Goal: Transaction & Acquisition: Purchase product/service

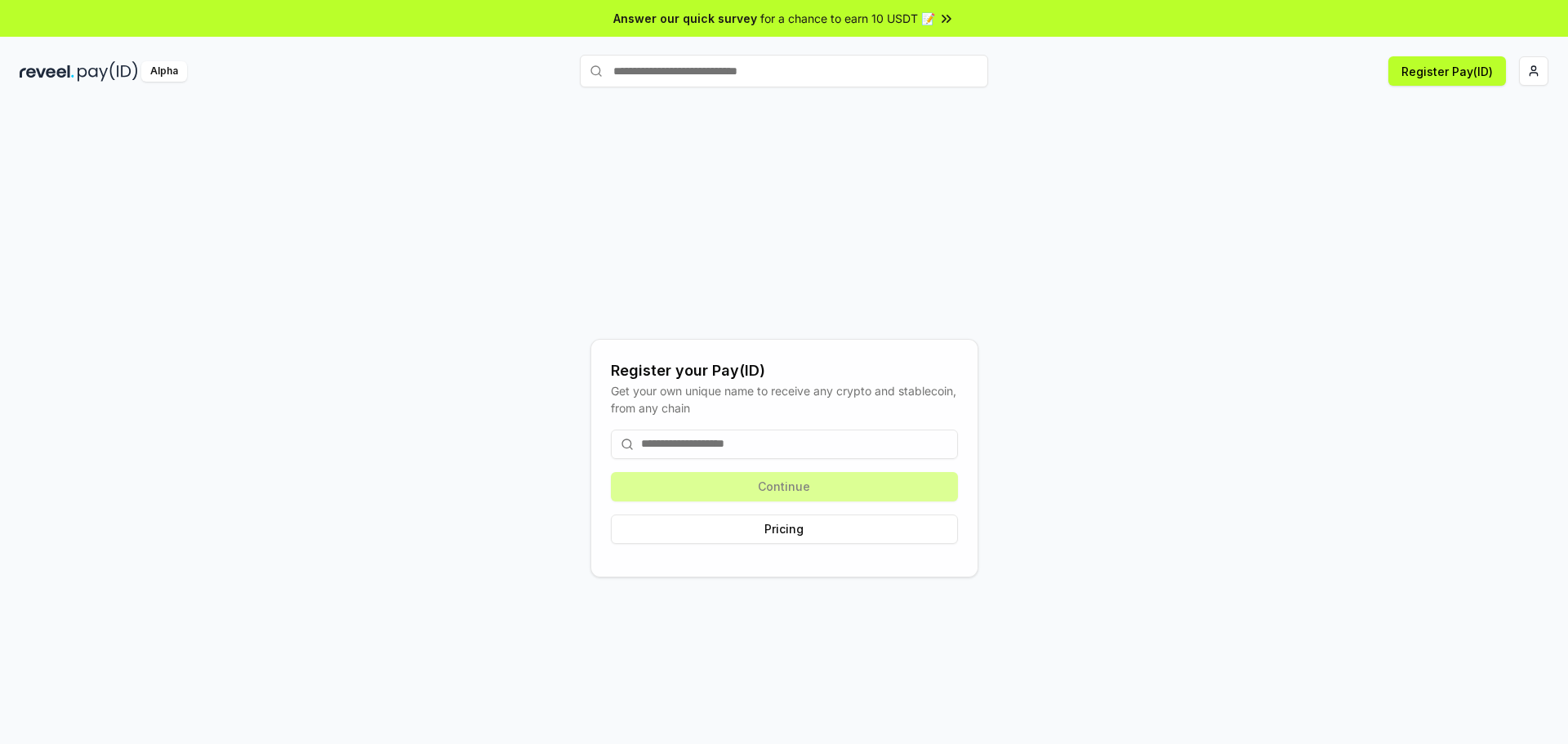
click at [736, 446] on input at bounding box center [784, 444] width 347 height 29
click at [696, 438] on input at bounding box center [784, 444] width 347 height 29
click at [773, 528] on button "Pricing" at bounding box center [784, 529] width 347 height 29
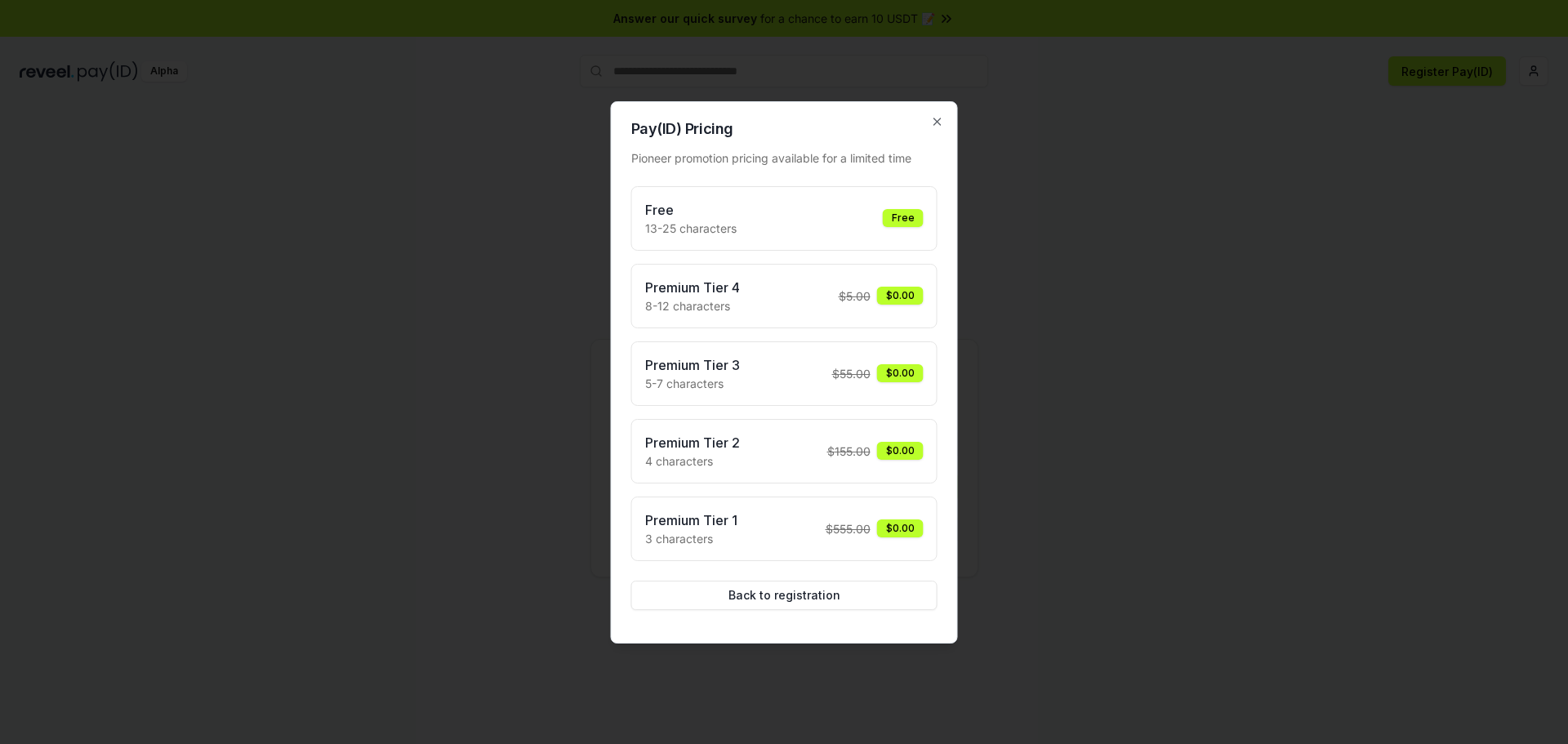
click at [861, 298] on span "$ 5.00" at bounding box center [855, 296] width 32 height 18
click at [860, 298] on span "$ 5.00" at bounding box center [855, 296] width 32 height 18
click at [758, 293] on div "Premium Tier 4 8-12 characters $ 5.00 $0.00" at bounding box center [784, 296] width 278 height 37
click at [689, 298] on p "8-12 characters" at bounding box center [692, 306] width 94 height 18
click at [936, 122] on icon "button" at bounding box center [938, 122] width 13 height 13
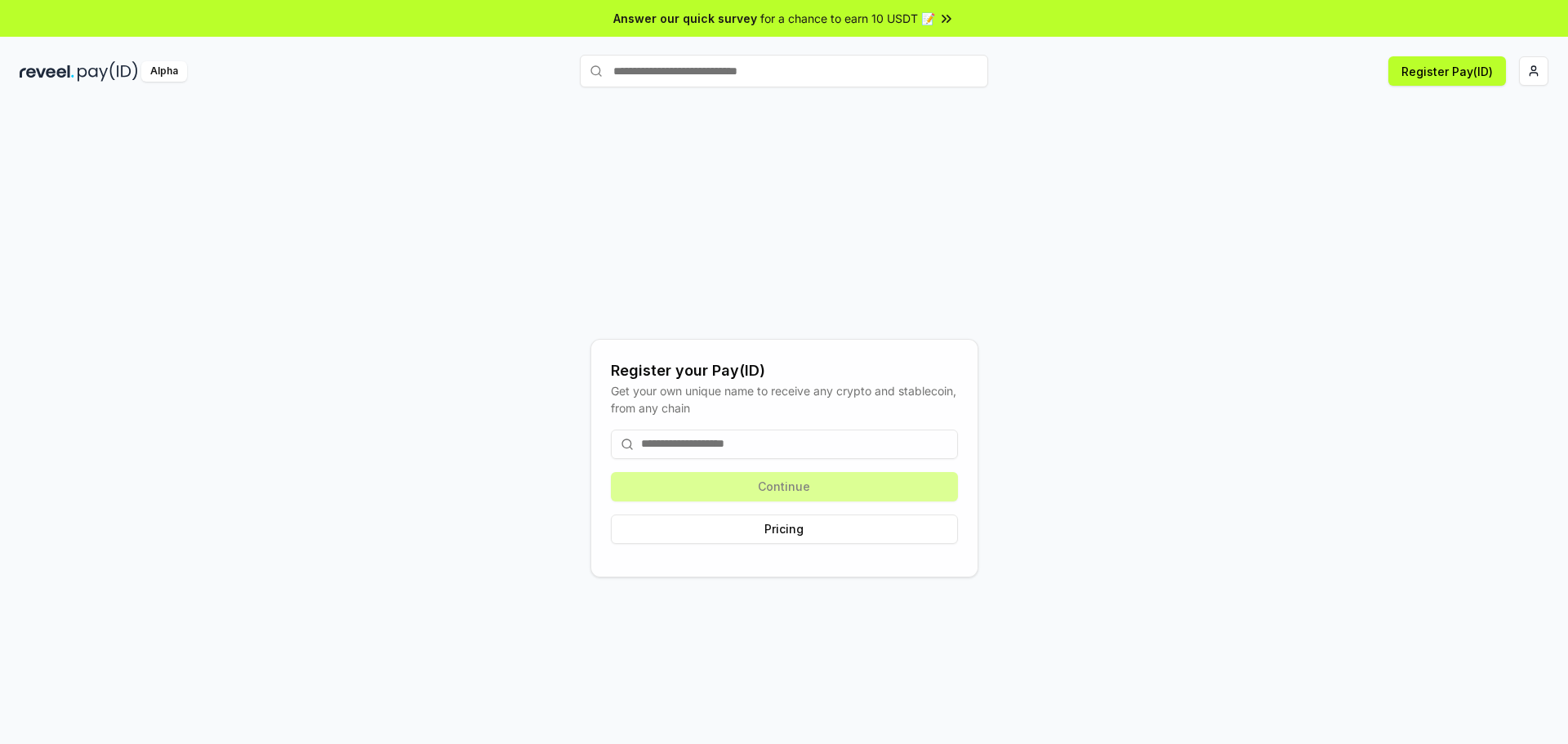
click at [664, 445] on input at bounding box center [784, 444] width 347 height 29
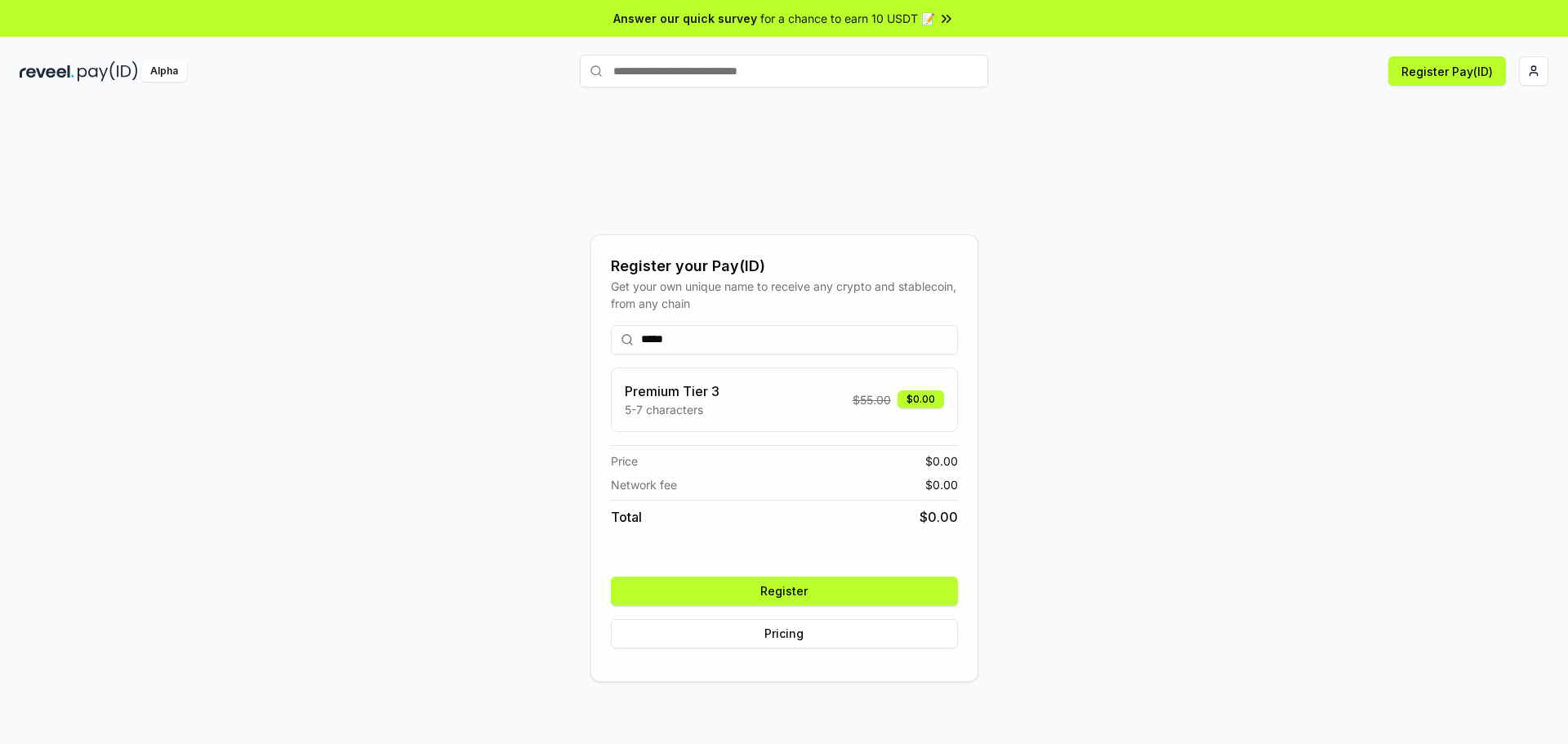
type input "*****"
click at [804, 592] on button "Register" at bounding box center [784, 591] width 347 height 29
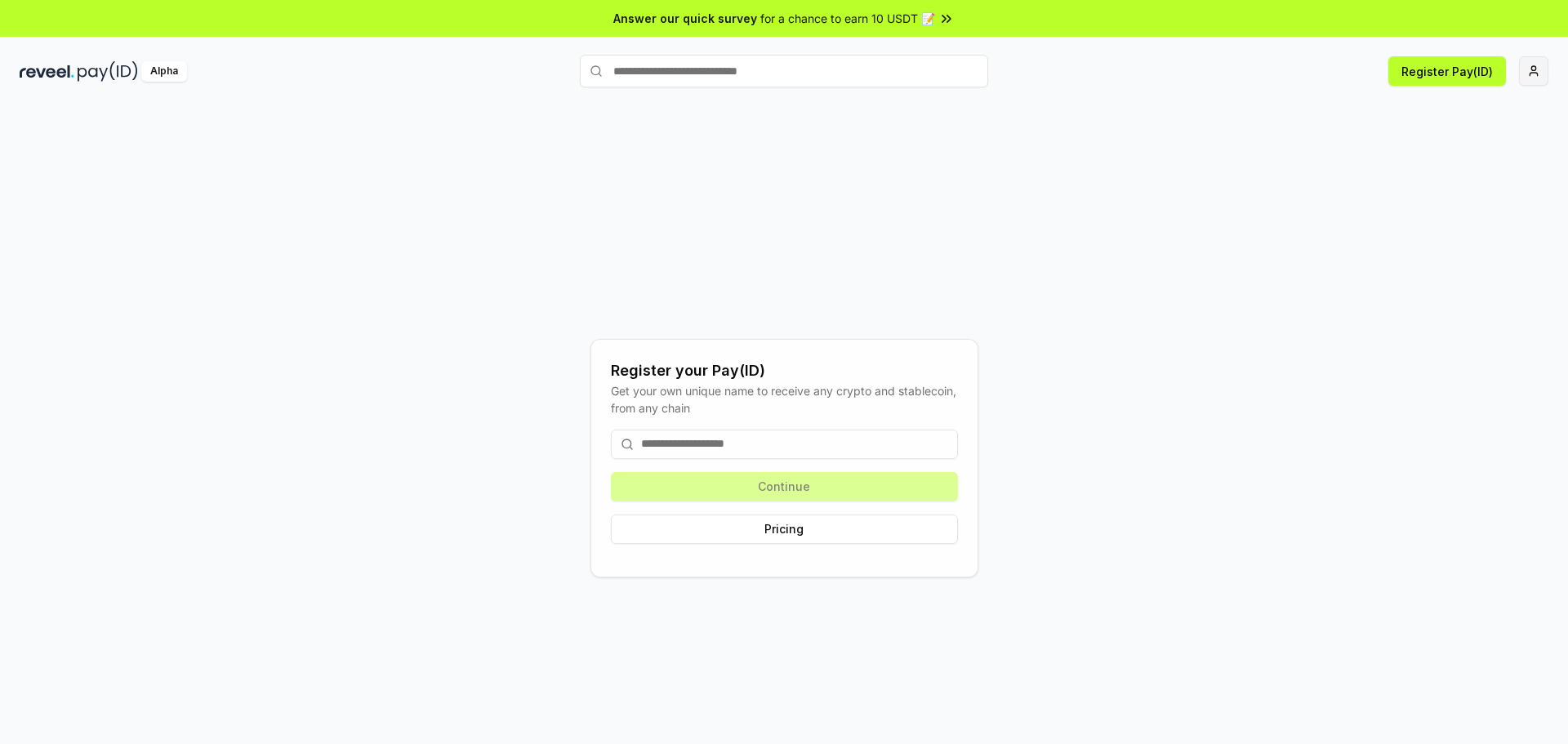
click at [1525, 75] on html "Answer our quick survey for a chance to earn 10 USDT 📝 Alpha Register Pay(ID) R…" at bounding box center [784, 372] width 1568 height 744
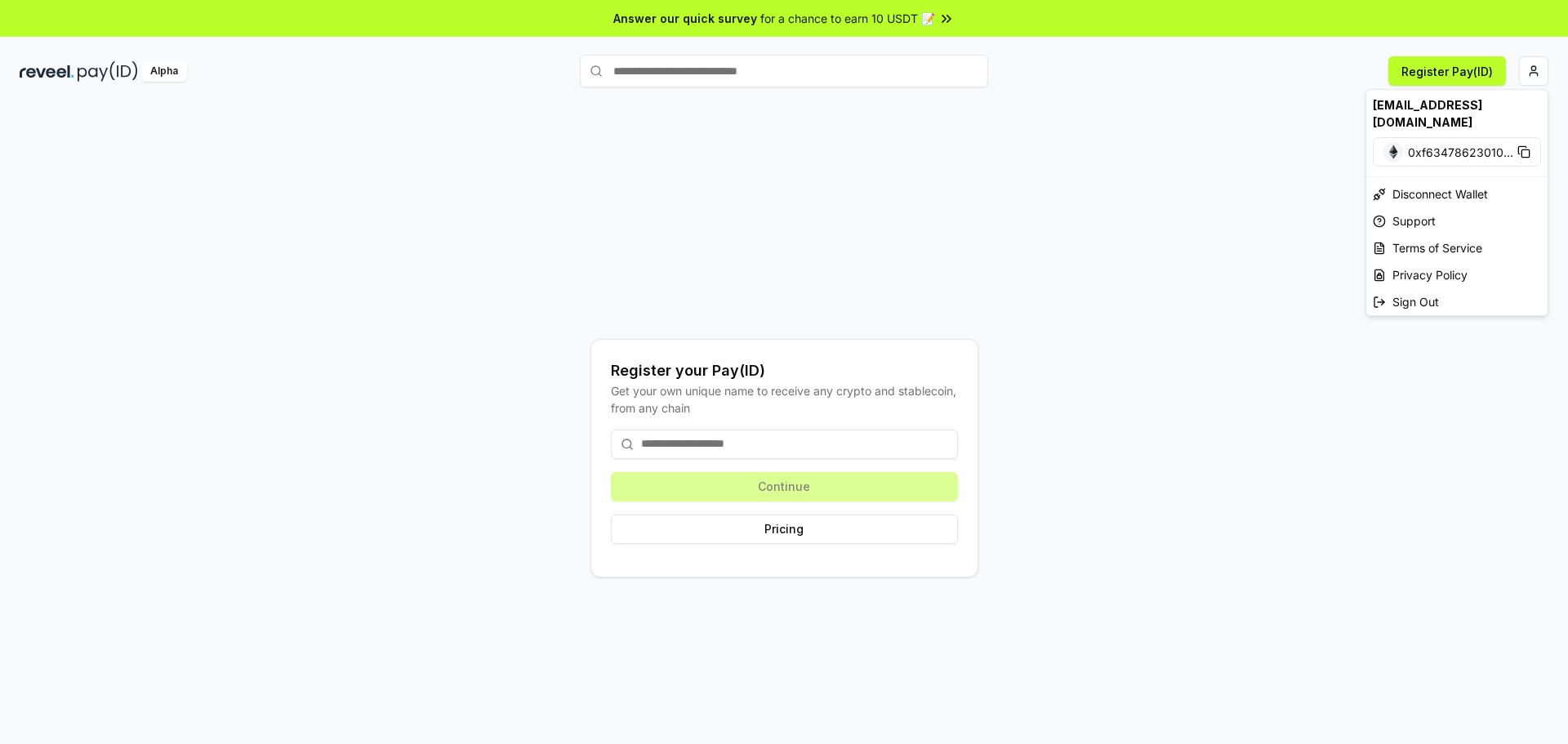
click at [1411, 144] on span "0xf63478623010 ..." at bounding box center [1461, 152] width 105 height 18
click at [1413, 288] on div "Sign Out" at bounding box center [1457, 302] width 181 height 27
click at [1527, 74] on html "Answer our quick survey for a chance to earn 10 USDT 📝 Alpha Register Pay(ID) R…" at bounding box center [784, 372] width 1568 height 744
click at [1177, 369] on html "Answer our quick survey for a chance to earn 10 USDT 📝 Alpha Register Pay(ID) R…" at bounding box center [784, 372] width 1568 height 744
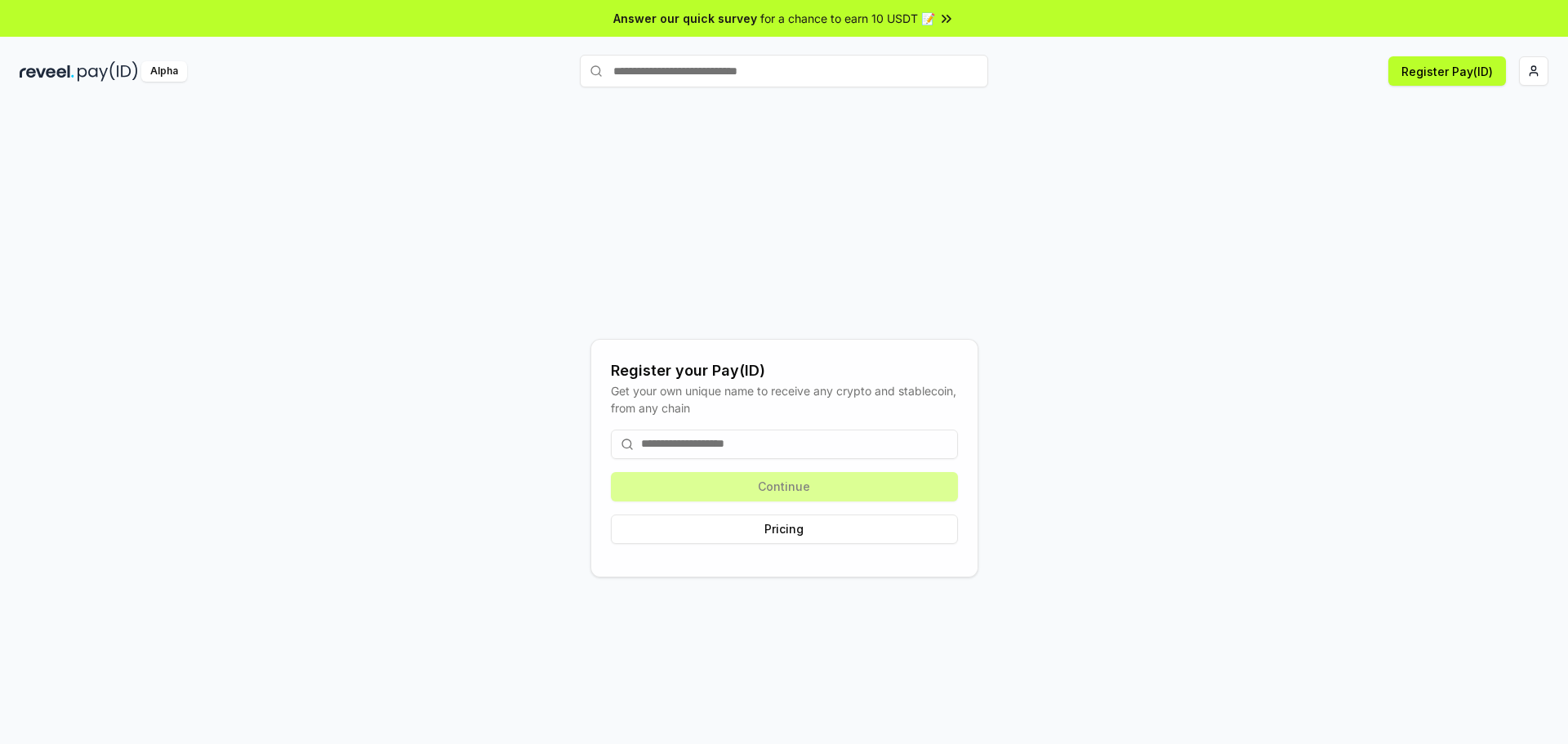
click at [766, 451] on input at bounding box center [784, 444] width 347 height 29
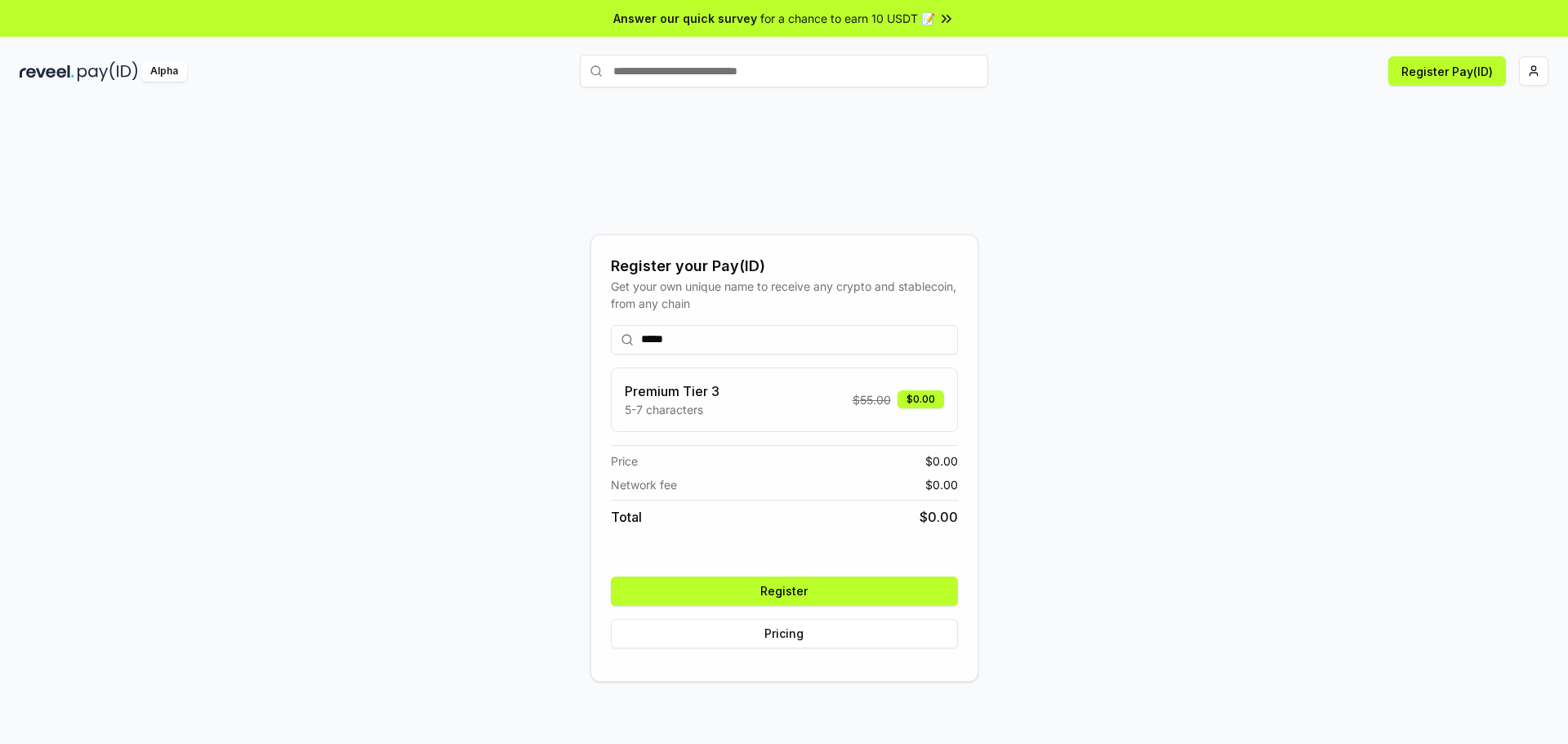
type input "*****"
click at [822, 575] on div "***** Premium Tier 3 5-7 characters $ 55.00 $0.00 Price $ 0.00 Network fee $ 0.…" at bounding box center [784, 487] width 347 height 349
click at [796, 596] on button "Register" at bounding box center [784, 591] width 347 height 29
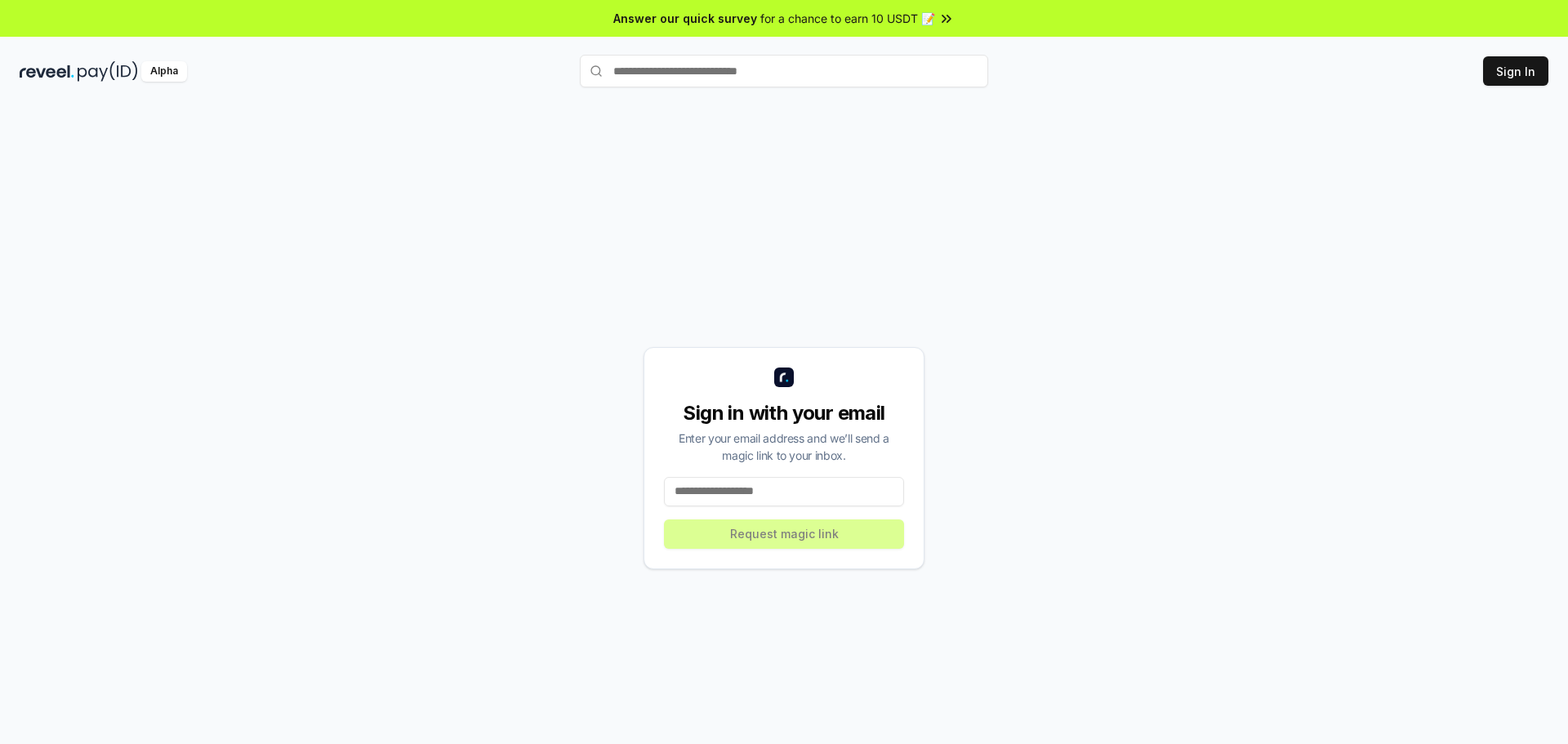
click at [791, 487] on input at bounding box center [783, 492] width 240 height 29
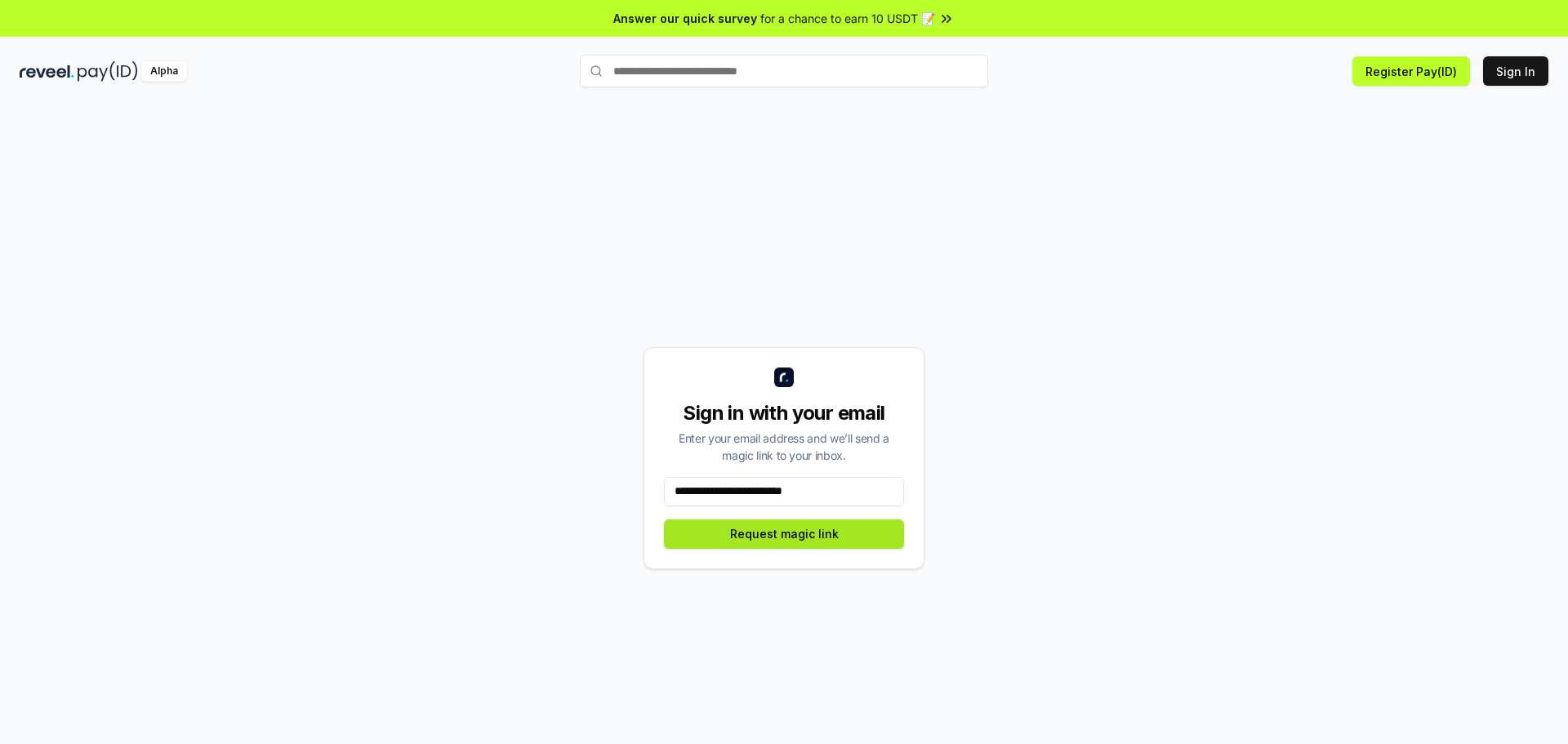
type input "**********"
click at [807, 536] on button "Request magic link" at bounding box center [783, 534] width 240 height 29
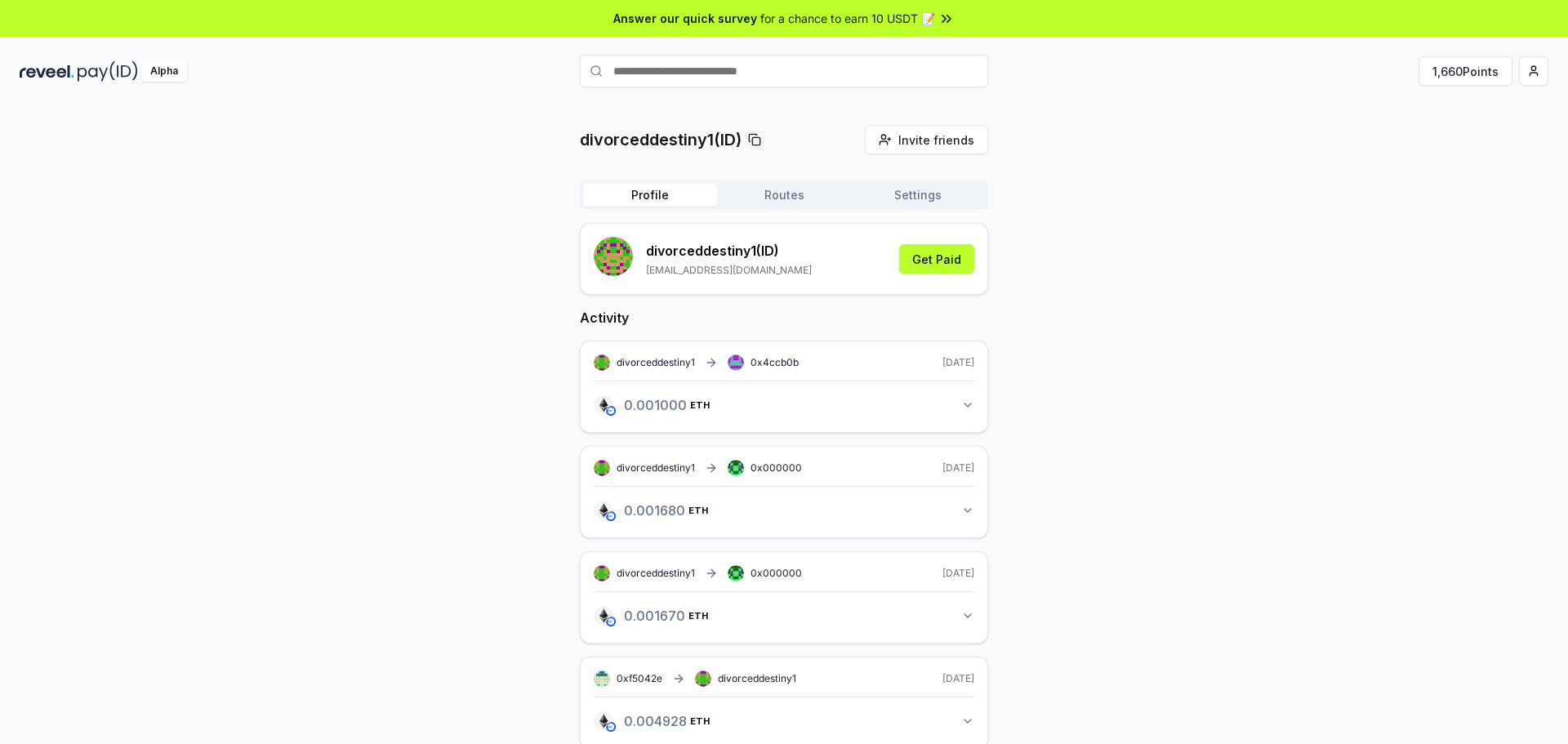
click at [739, 74] on input "text" at bounding box center [784, 70] width 409 height 33
type input "*****"
click at [963, 77] on icon at bounding box center [965, 70] width 19 height 19
click at [1540, 70] on html "Answer our quick survey for a chance to earn 10 USDT 📝 Alpha 1,660 Points divor…" at bounding box center [784, 372] width 1568 height 744
click at [1418, 139] on div "View Profile" at bounding box center [1457, 140] width 181 height 27
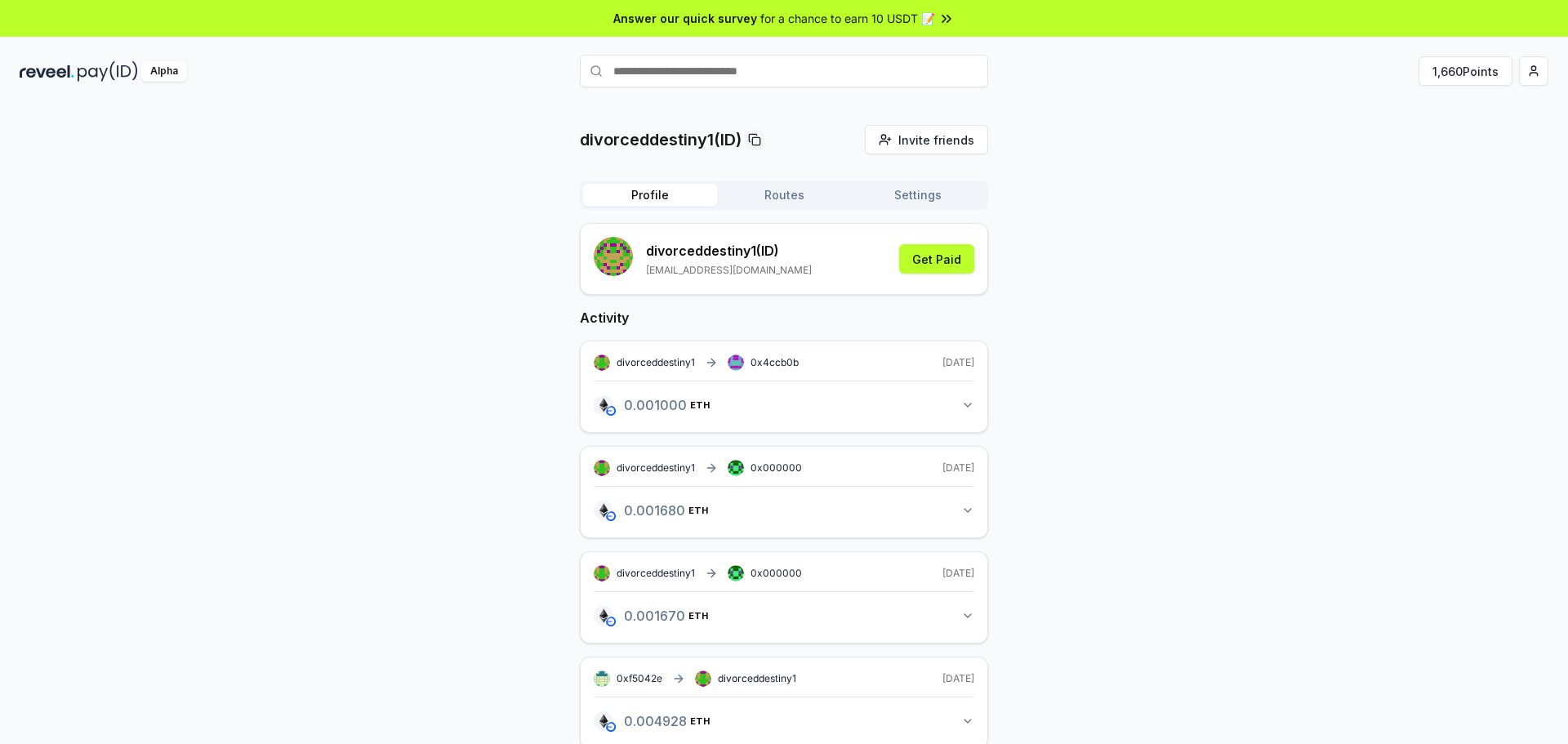
click at [776, 187] on button "Routes" at bounding box center [784, 195] width 134 height 23
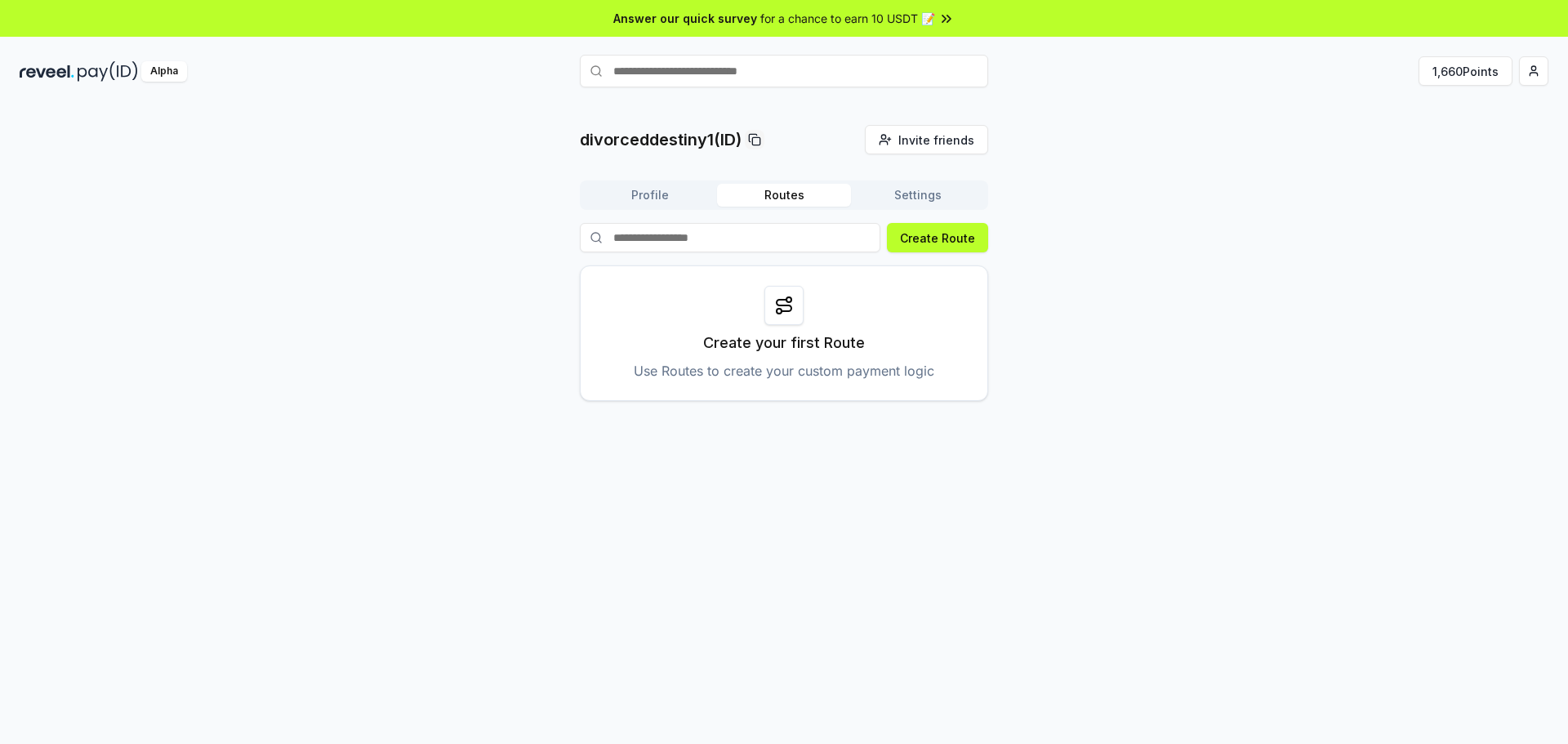
click at [673, 181] on div "Profile Routes Settings" at bounding box center [784, 195] width 409 height 29
click at [663, 199] on button "Profile" at bounding box center [650, 195] width 134 height 23
